Goal: Navigation & Orientation: Find specific page/section

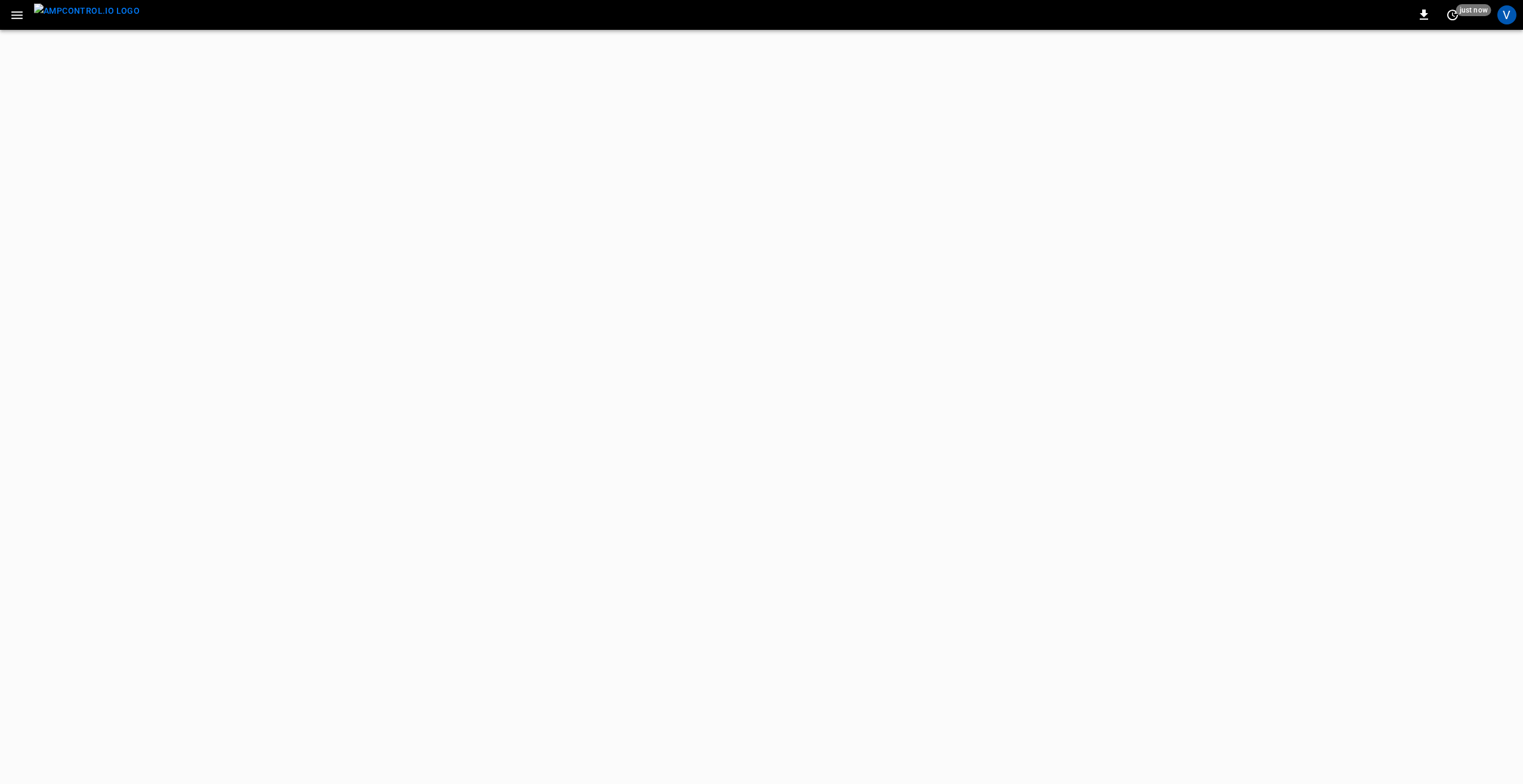
click at [18, 13] on icon "button" at bounding box center [18, 15] width 15 height 15
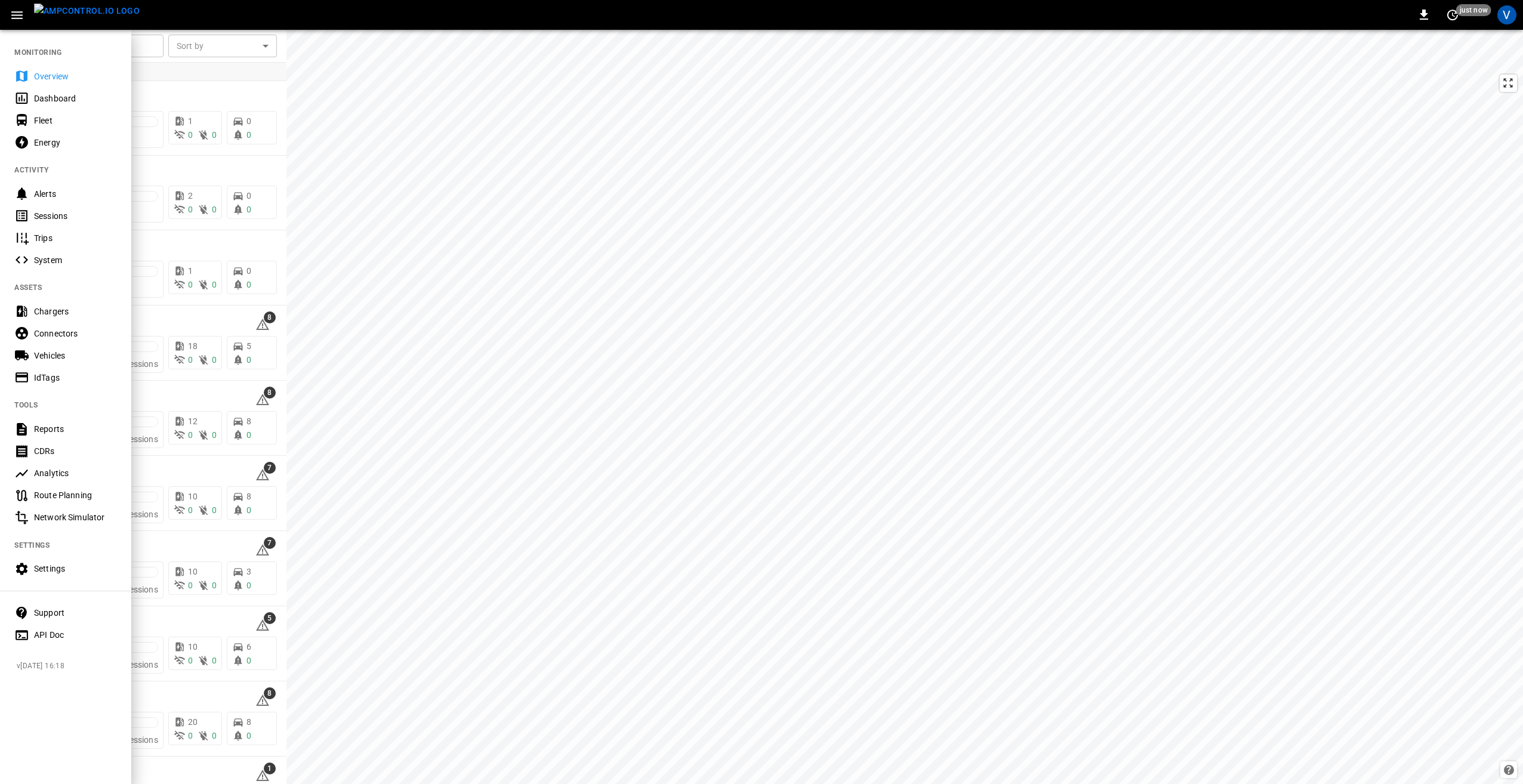
click at [396, 361] on div at bounding box center [762, 392] width 1523 height 784
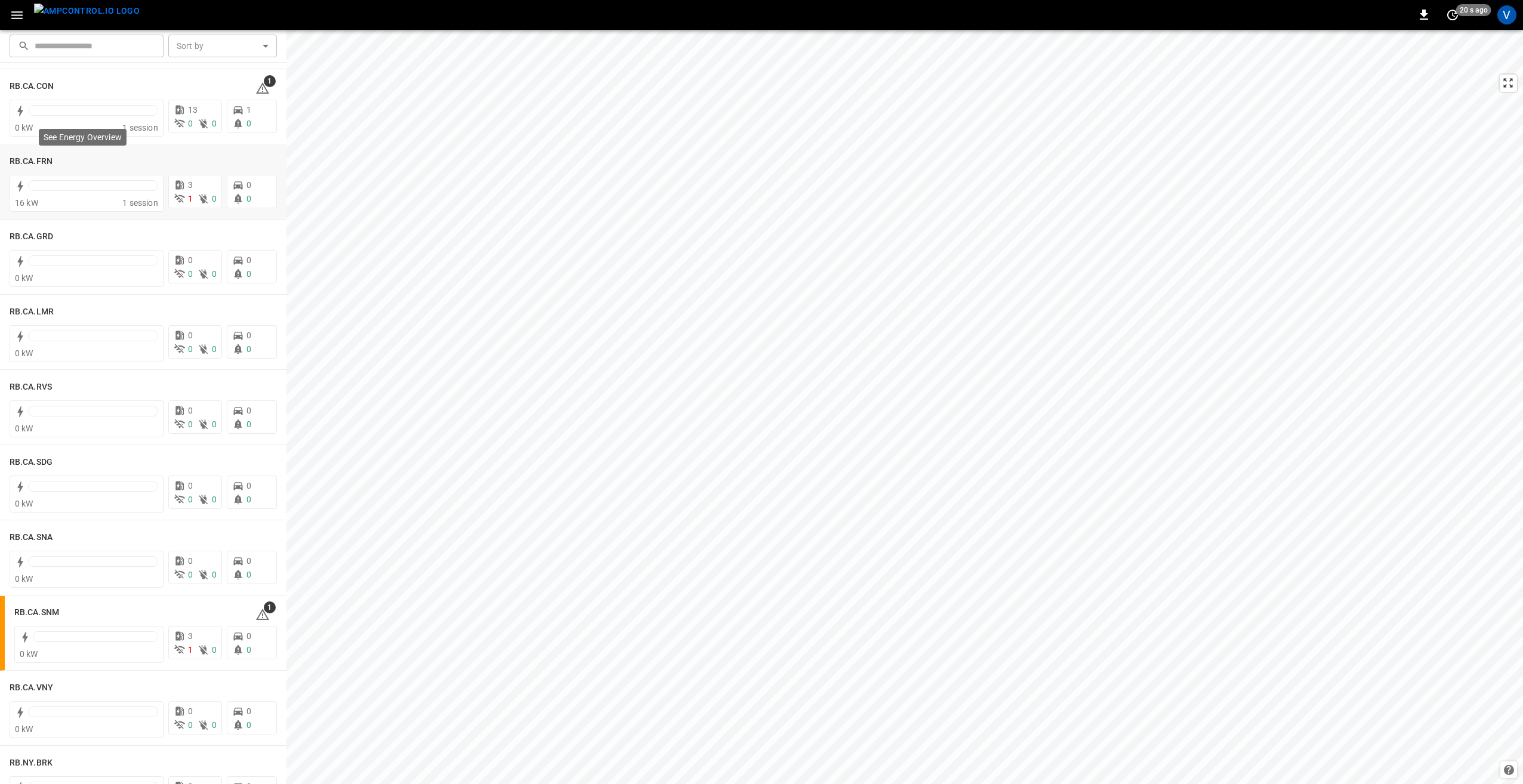
scroll to position [1551, 0]
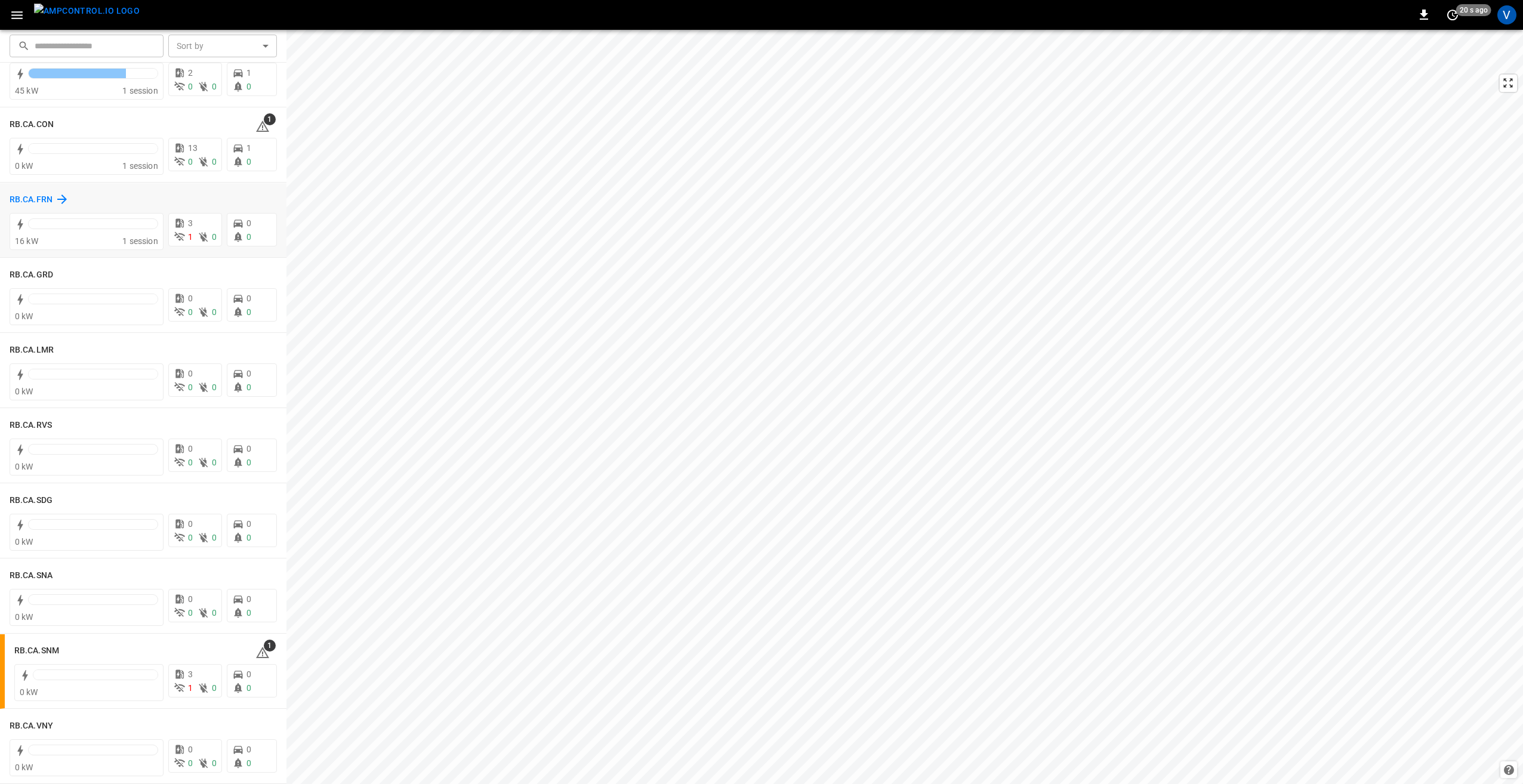
click at [43, 196] on h6 "RB.CA.FRN" at bounding box center [31, 199] width 43 height 13
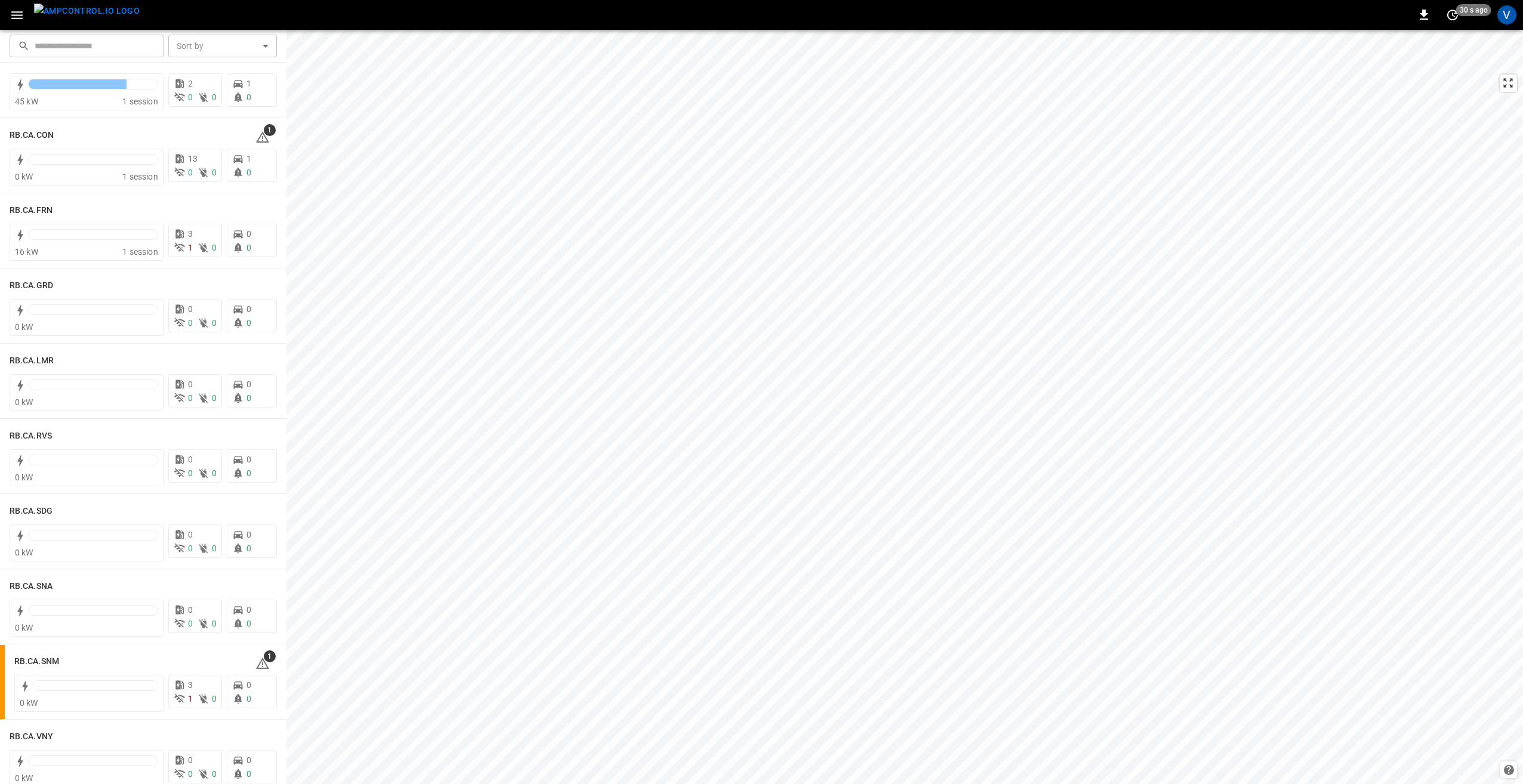
scroll to position [1551, 0]
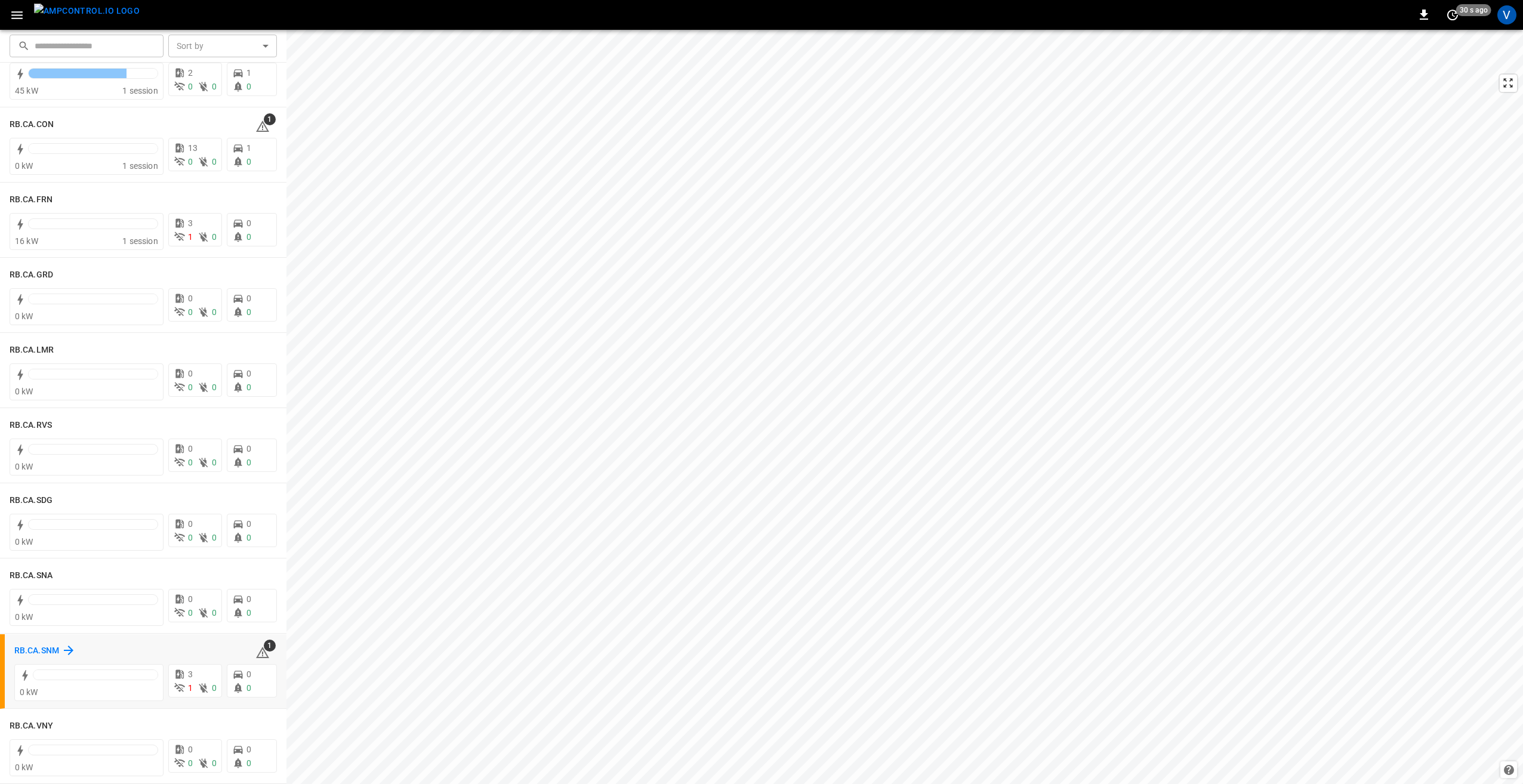
click at [34, 653] on h6 "RB.CA.SNM" at bounding box center [37, 651] width 45 height 13
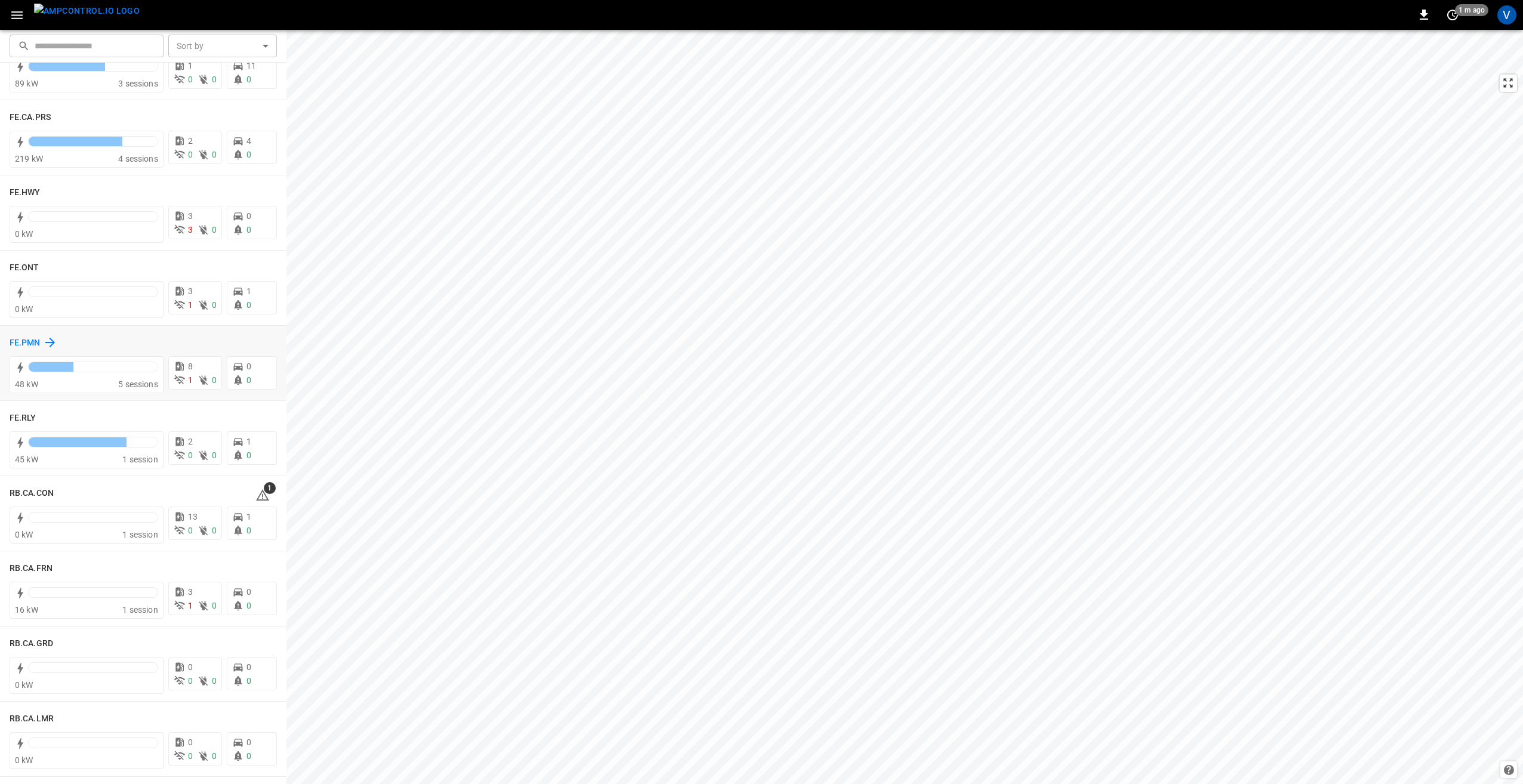
scroll to position [1193, 0]
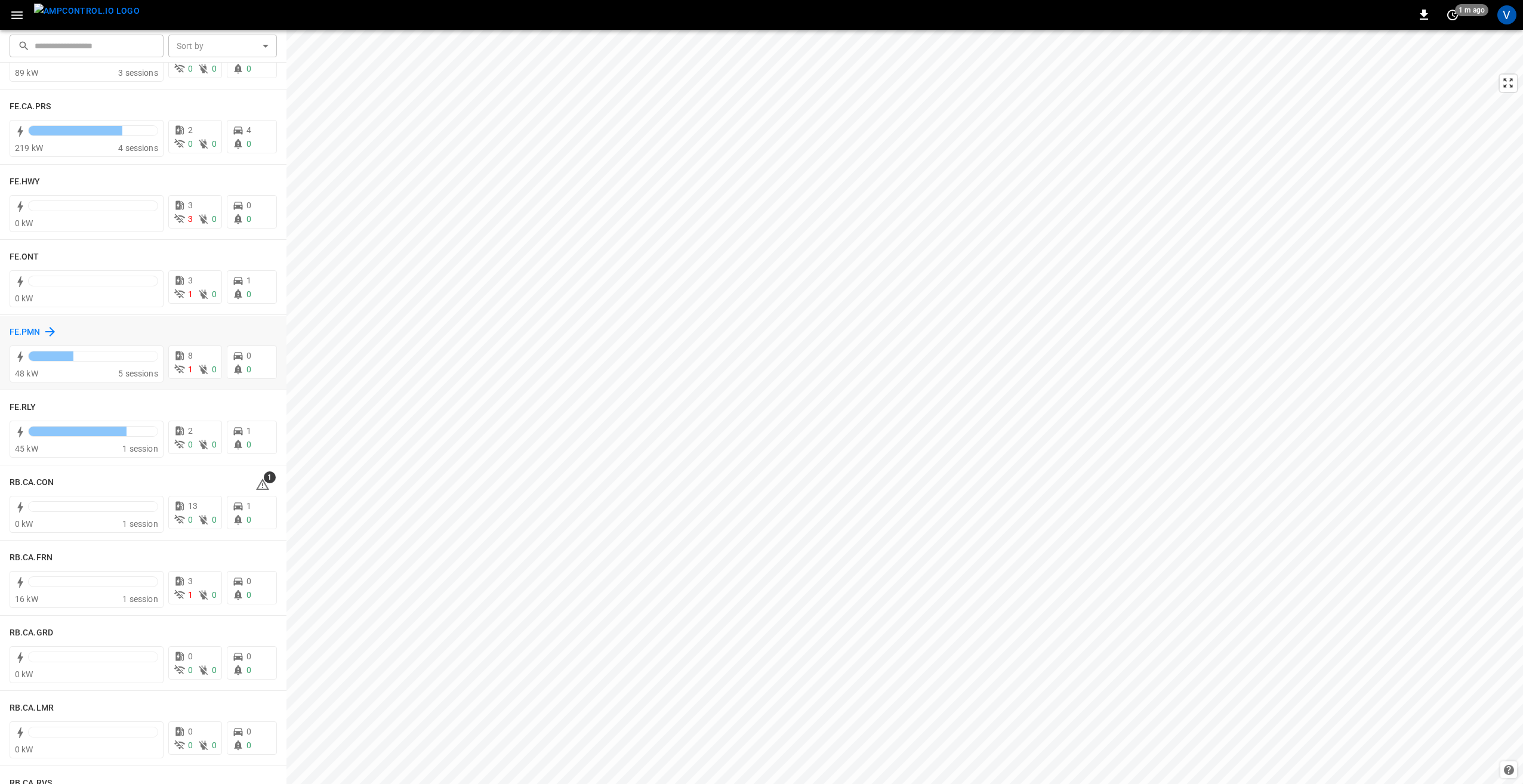
click at [19, 330] on h6 "FE.PMN" at bounding box center [25, 332] width 31 height 13
